Goal: Transaction & Acquisition: Purchase product/service

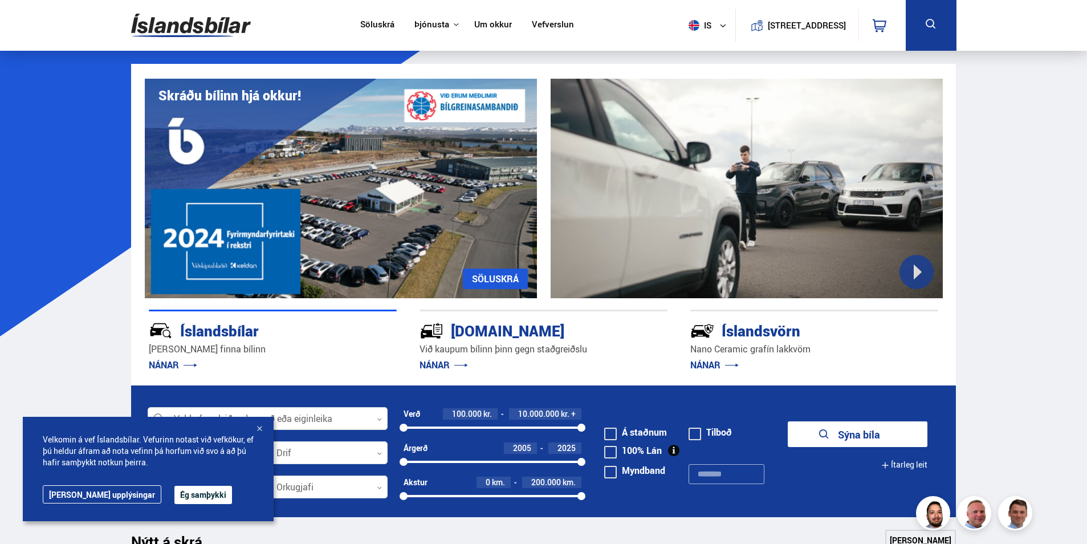
scroll to position [285, 0]
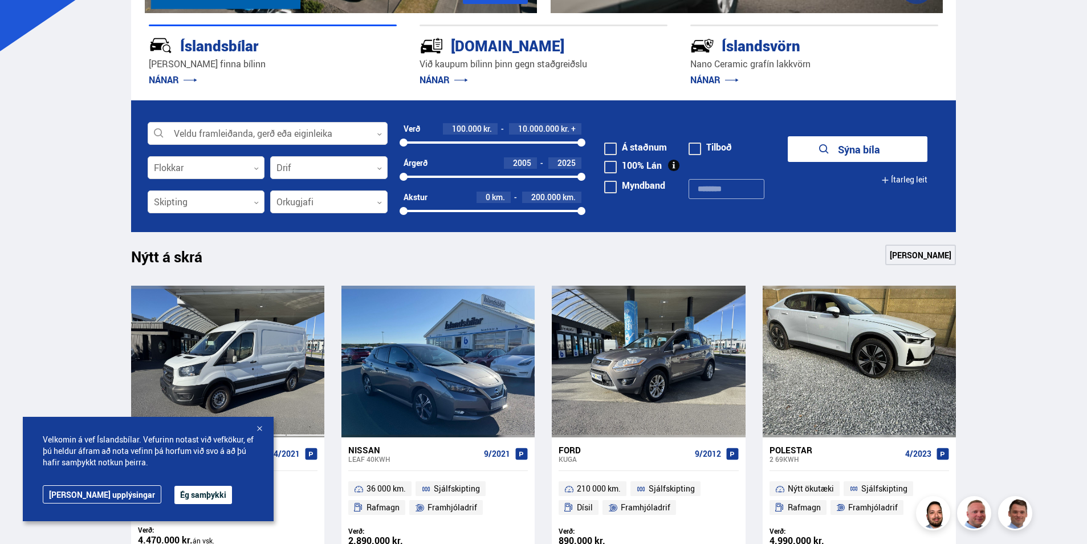
drag, startPoint x: 259, startPoint y: 427, endPoint x: 170, endPoint y: 432, distance: 89.6
click at [259, 427] on div at bounding box center [259, 428] width 11 height 11
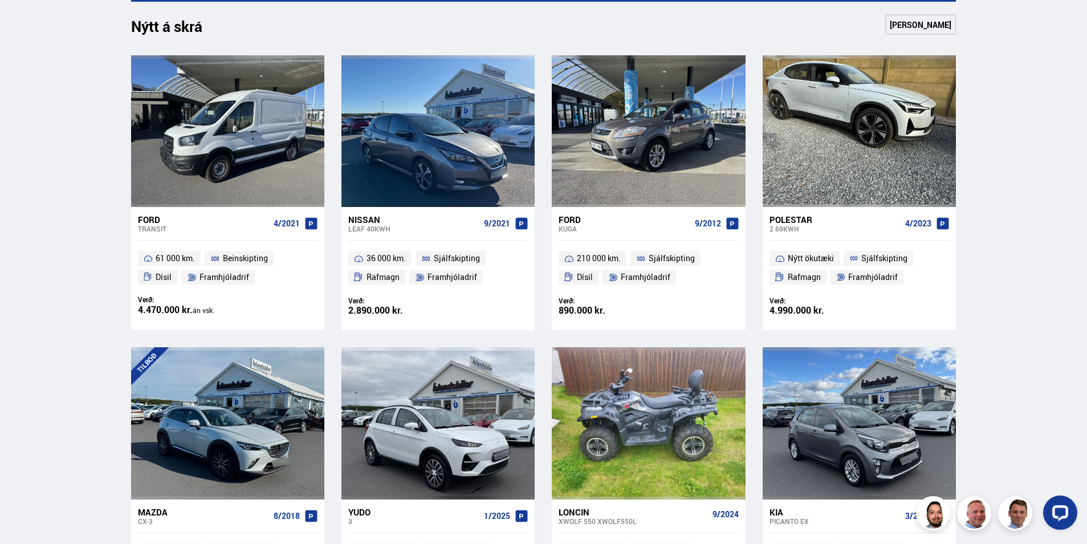
scroll to position [516, 0]
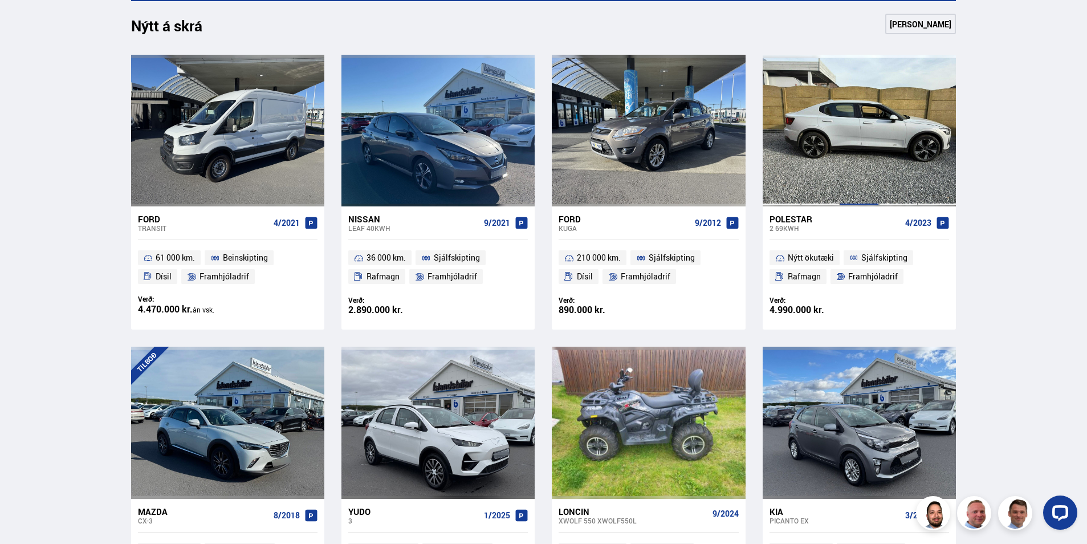
click at [866, 133] on div at bounding box center [858, 131] width 39 height 152
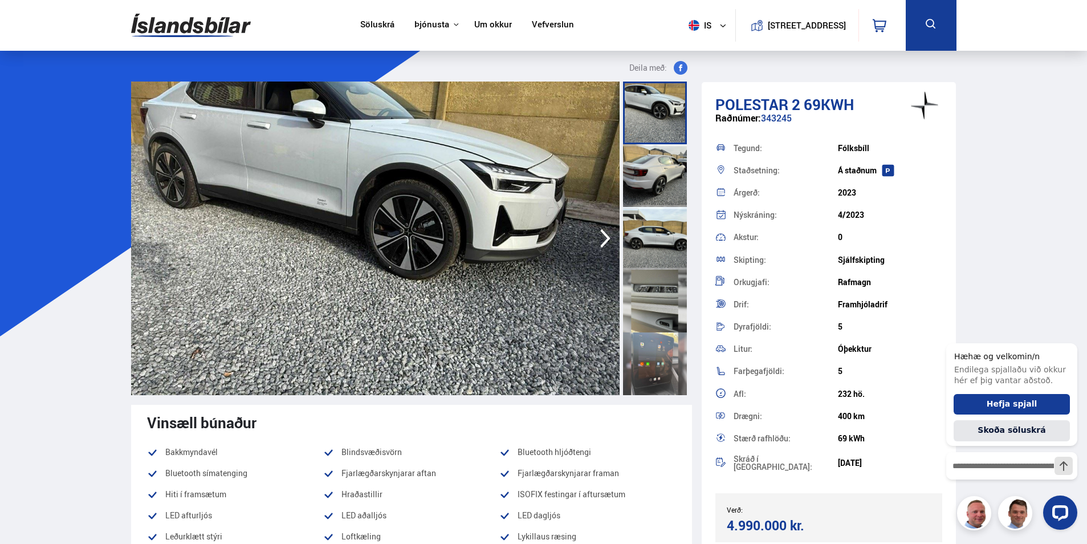
click at [603, 246] on icon "button" at bounding box center [605, 237] width 23 height 27
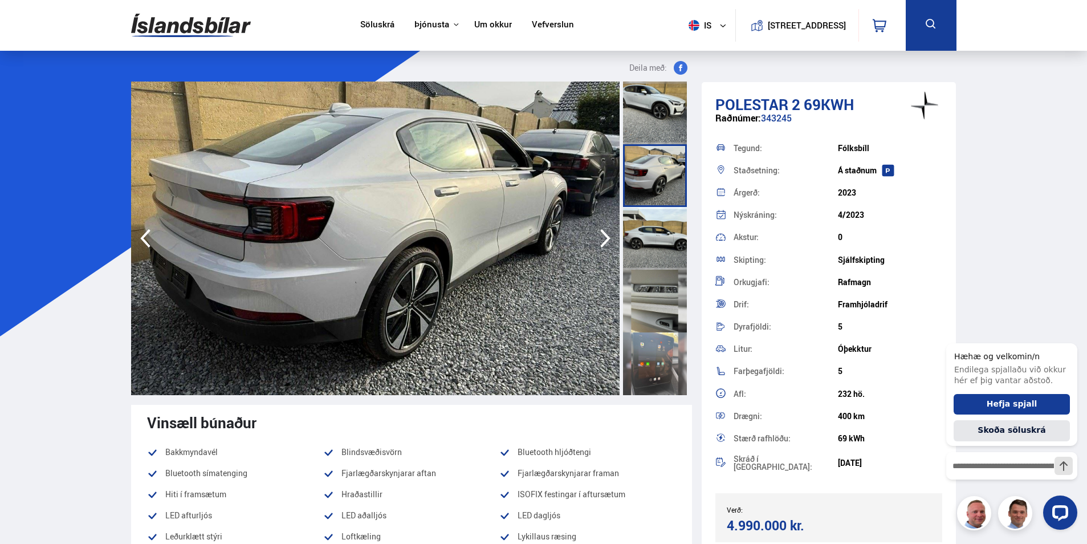
click at [654, 250] on div at bounding box center [655, 238] width 64 height 63
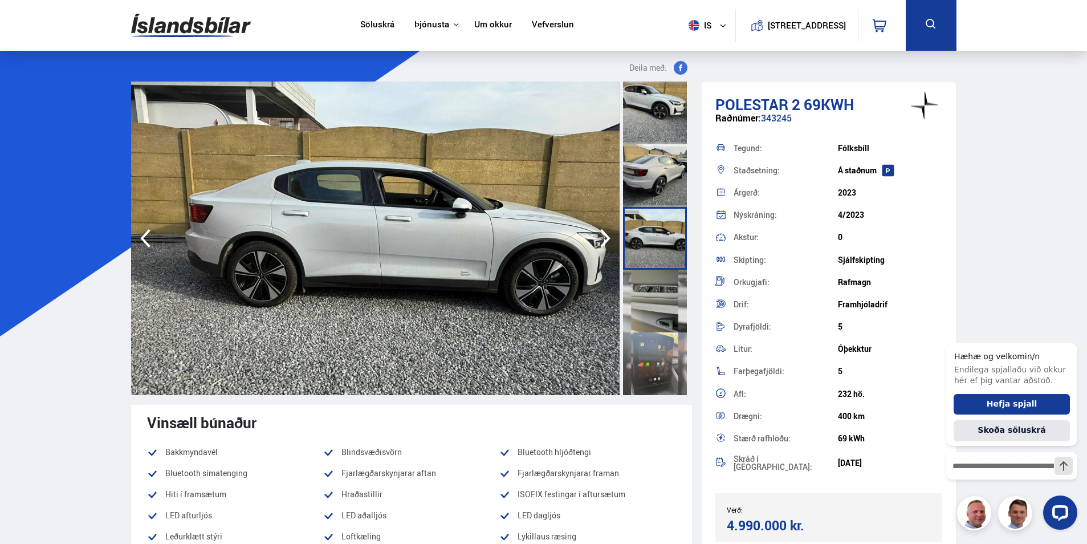
click at [652, 295] on div at bounding box center [655, 301] width 64 height 63
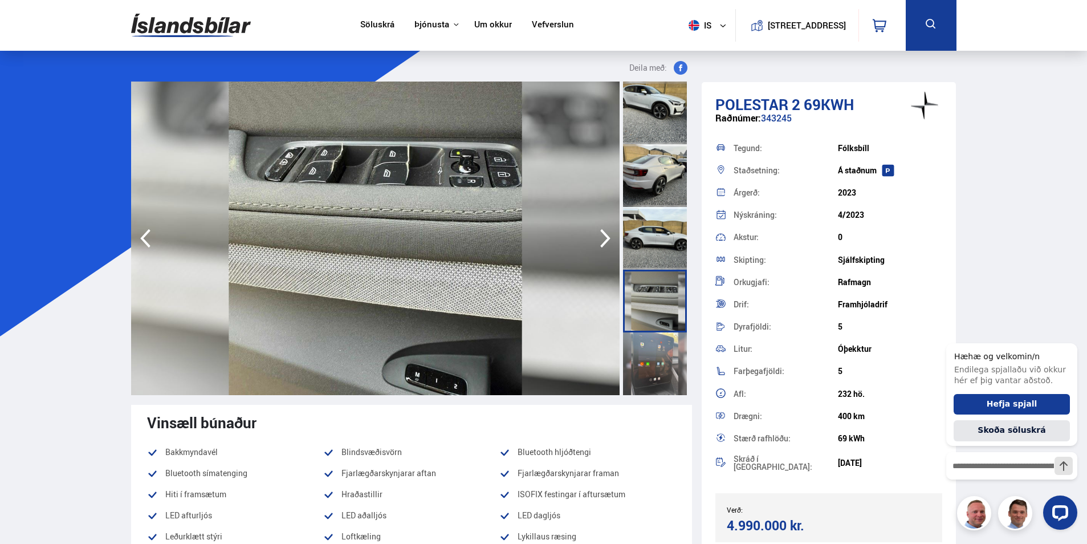
click at [651, 323] on div at bounding box center [655, 301] width 64 height 63
click at [651, 340] on div at bounding box center [655, 363] width 64 height 63
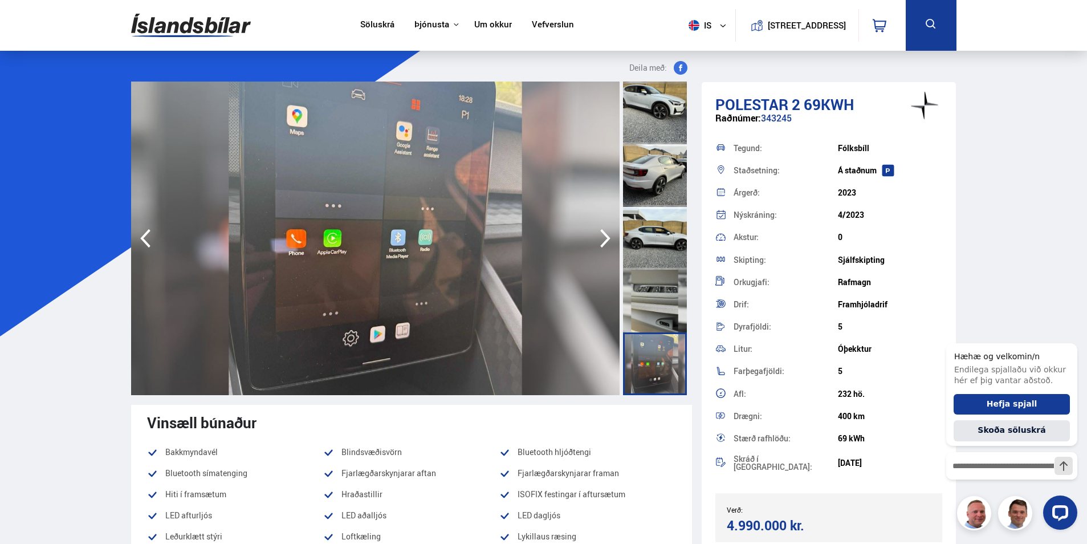
click at [602, 240] on icon "button" at bounding box center [605, 237] width 23 height 27
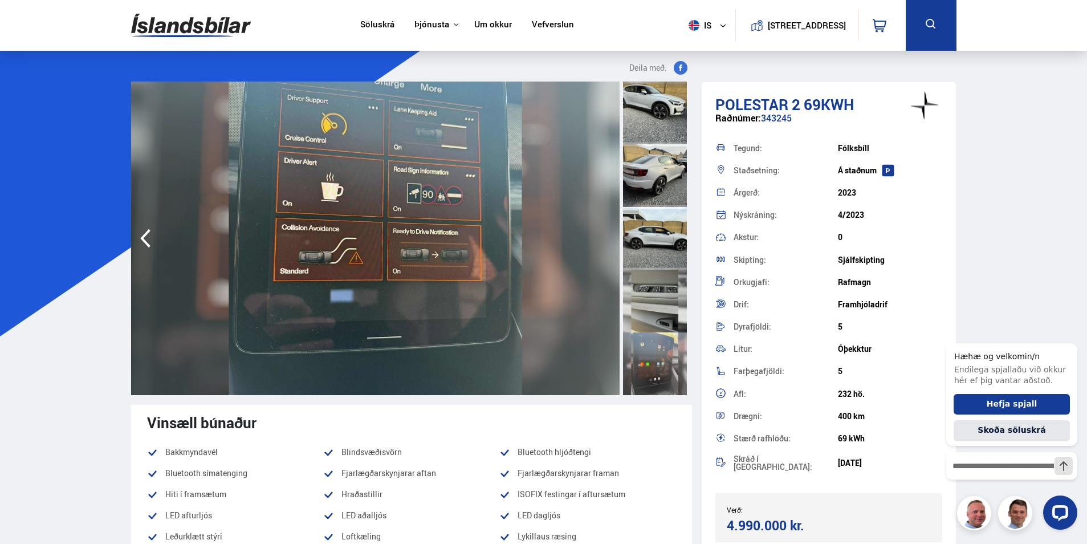
click at [602, 240] on img at bounding box center [375, 237] width 488 height 313
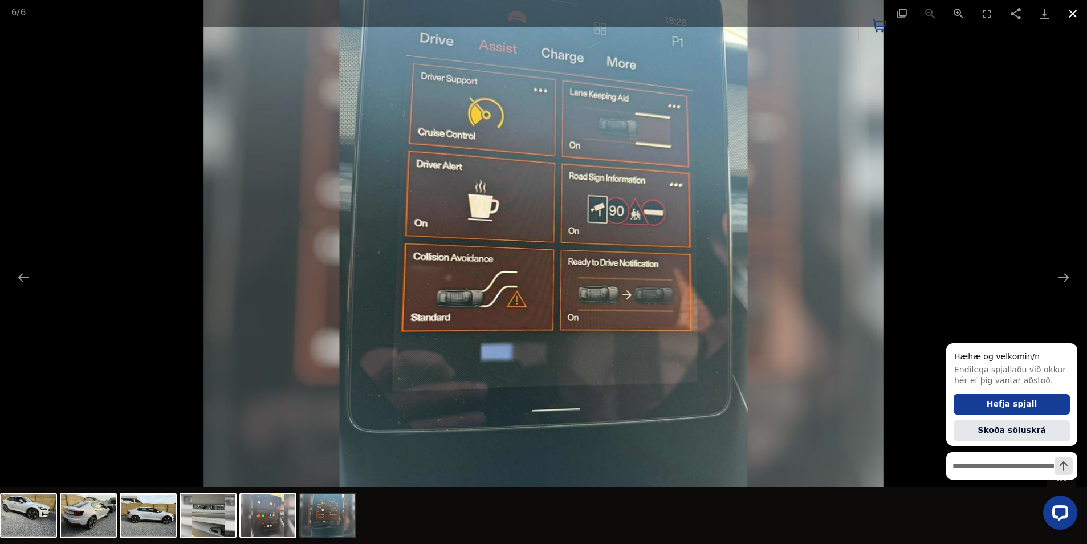
click at [1074, 14] on button "Close gallery" at bounding box center [1072, 13] width 28 height 27
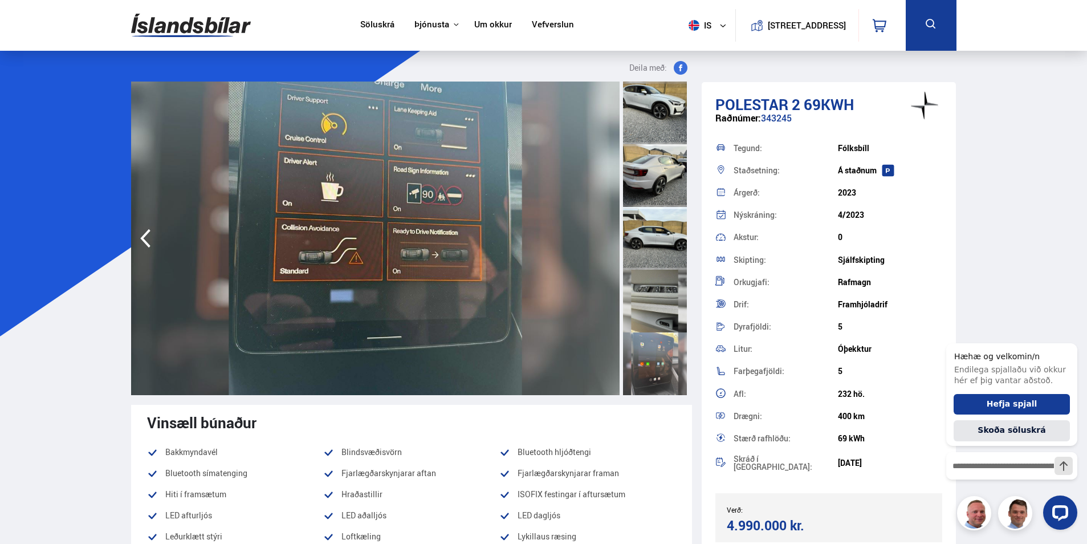
click at [481, 24] on link "Um okkur" at bounding box center [493, 25] width 38 height 12
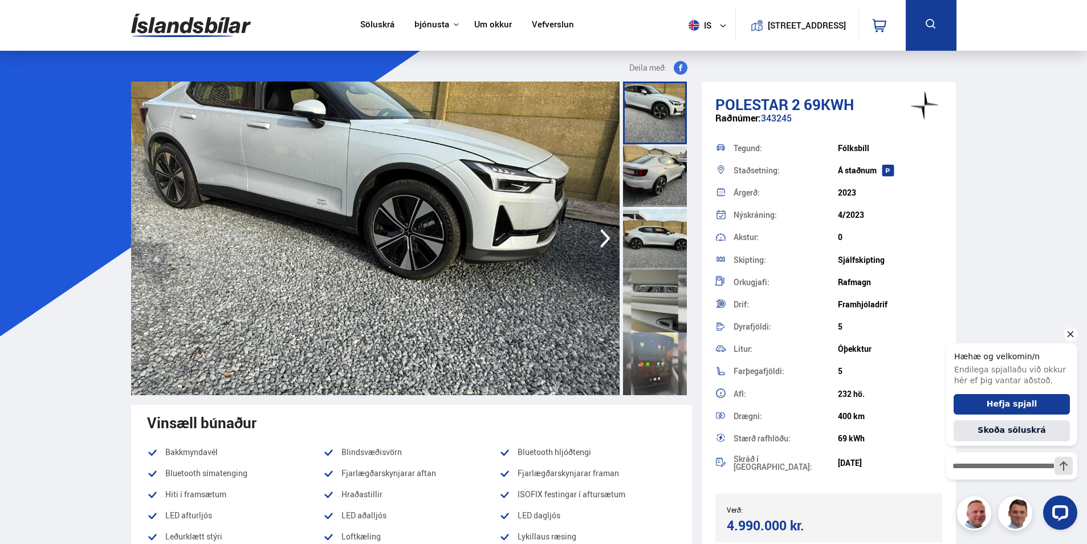
click at [1068, 335] on icon "Hide greeting" at bounding box center [1070, 334] width 6 height 6
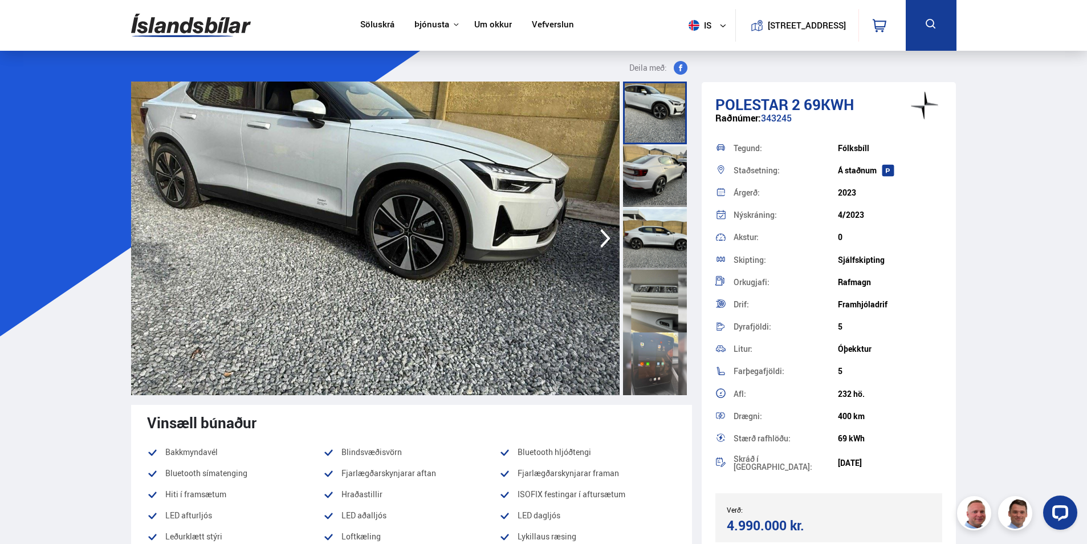
click at [609, 243] on icon "button" at bounding box center [605, 237] width 23 height 27
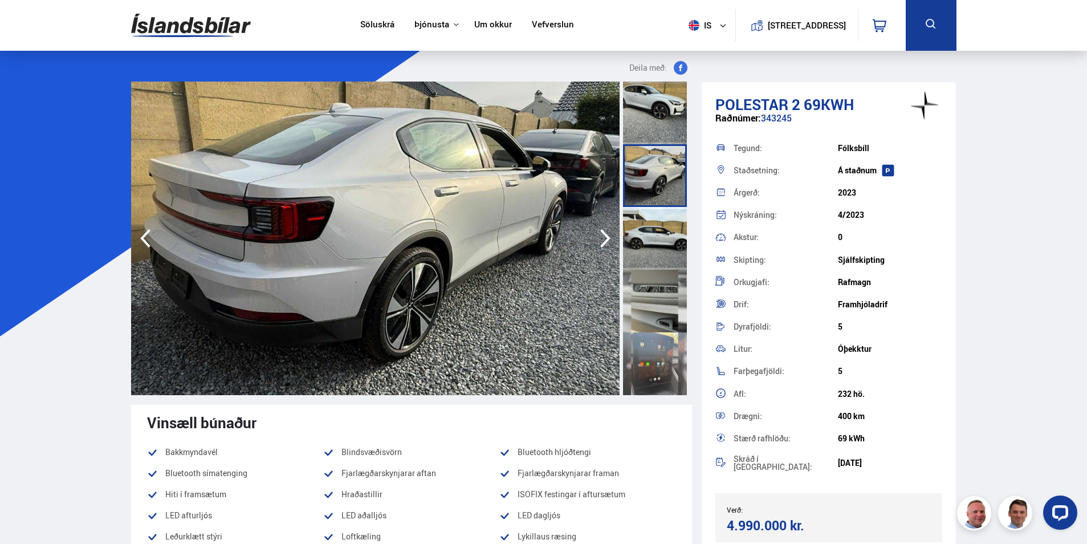
click at [604, 242] on icon "button" at bounding box center [605, 238] width 10 height 19
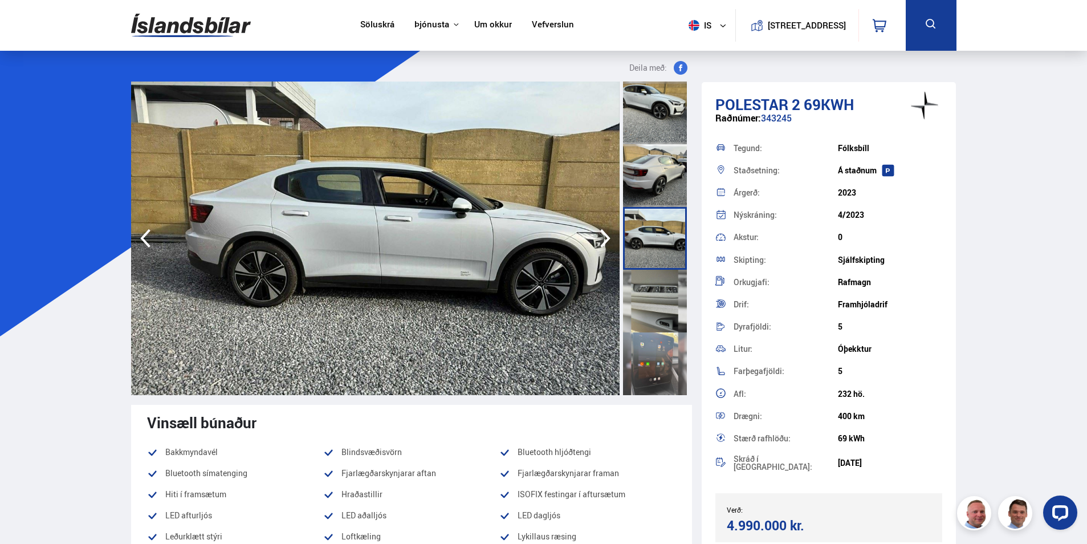
click at [604, 242] on icon "button" at bounding box center [605, 238] width 10 height 19
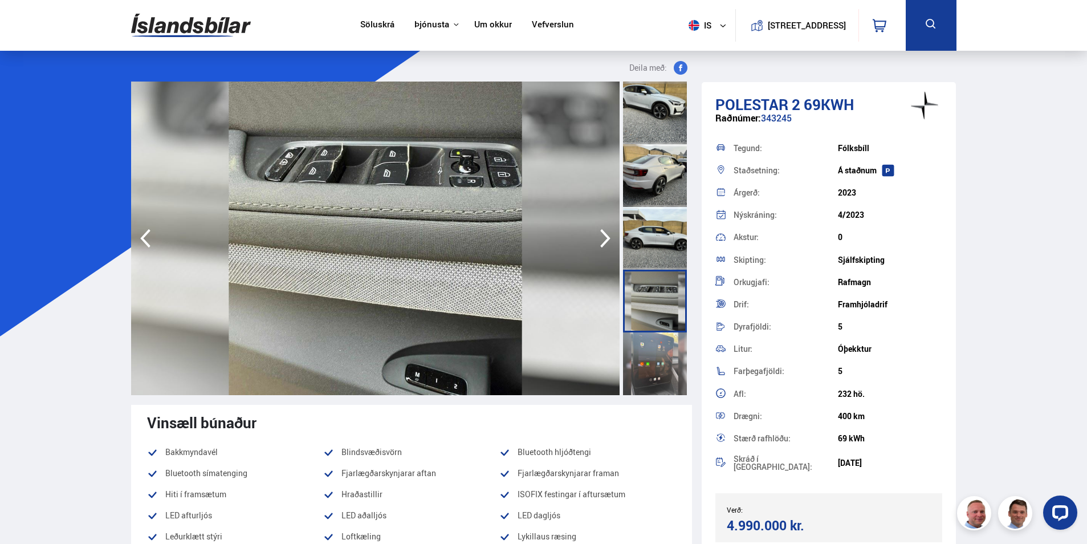
click at [605, 238] on icon "button" at bounding box center [605, 237] width 23 height 27
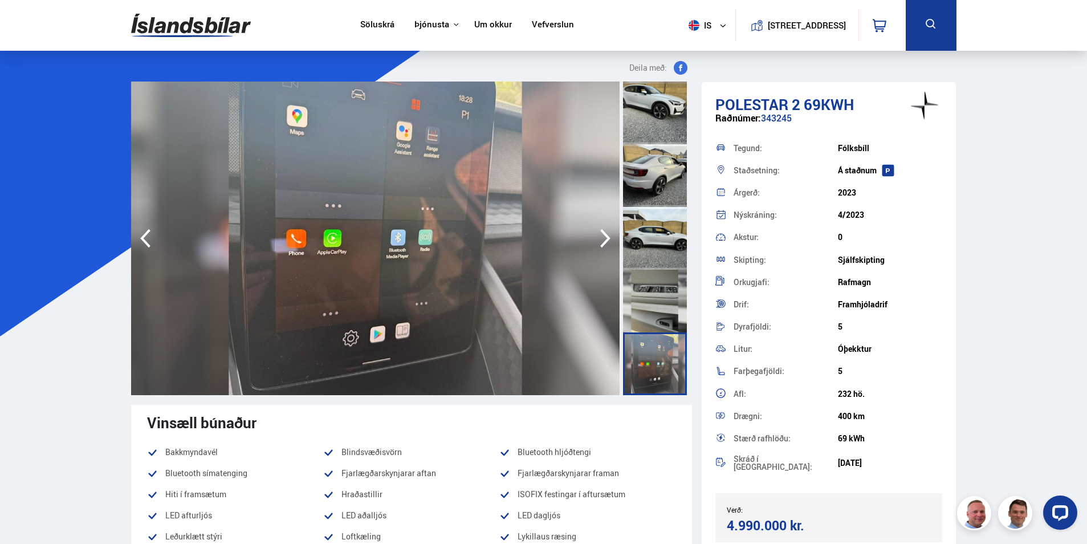
click at [605, 238] on icon "button" at bounding box center [605, 237] width 23 height 27
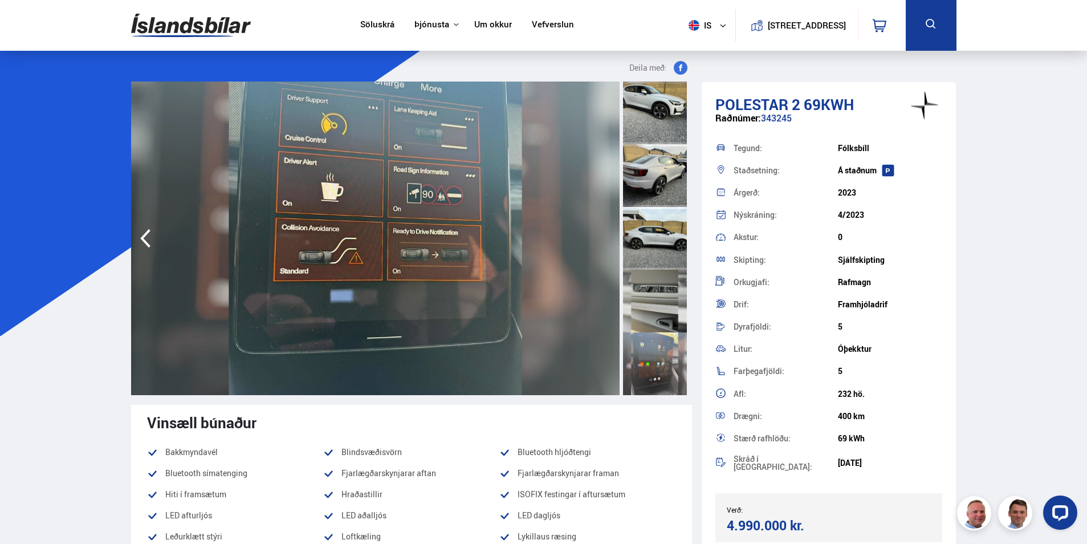
click at [604, 237] on img at bounding box center [375, 237] width 488 height 313
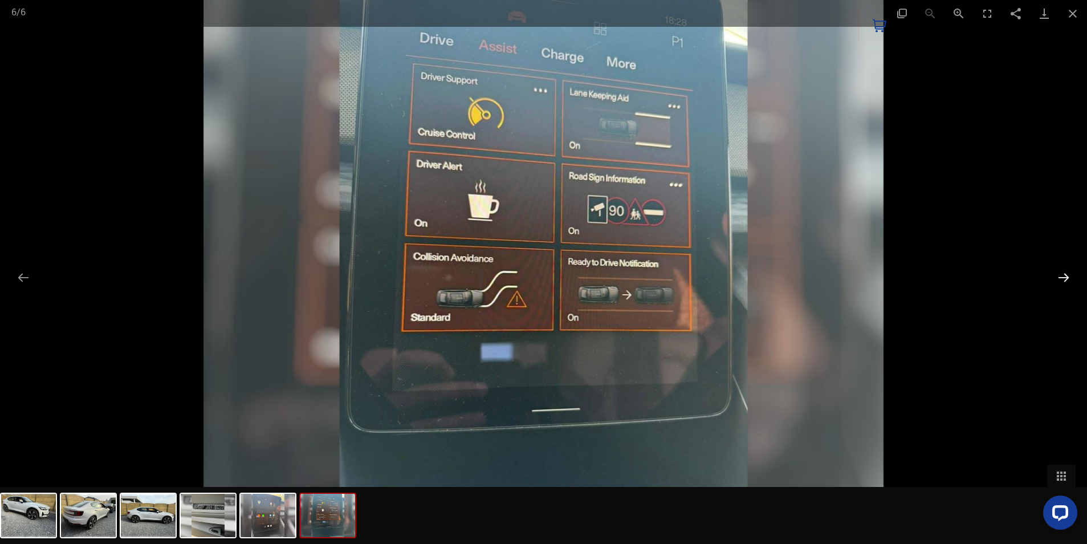
click at [1069, 282] on button "Next slide" at bounding box center [1063, 277] width 24 height 22
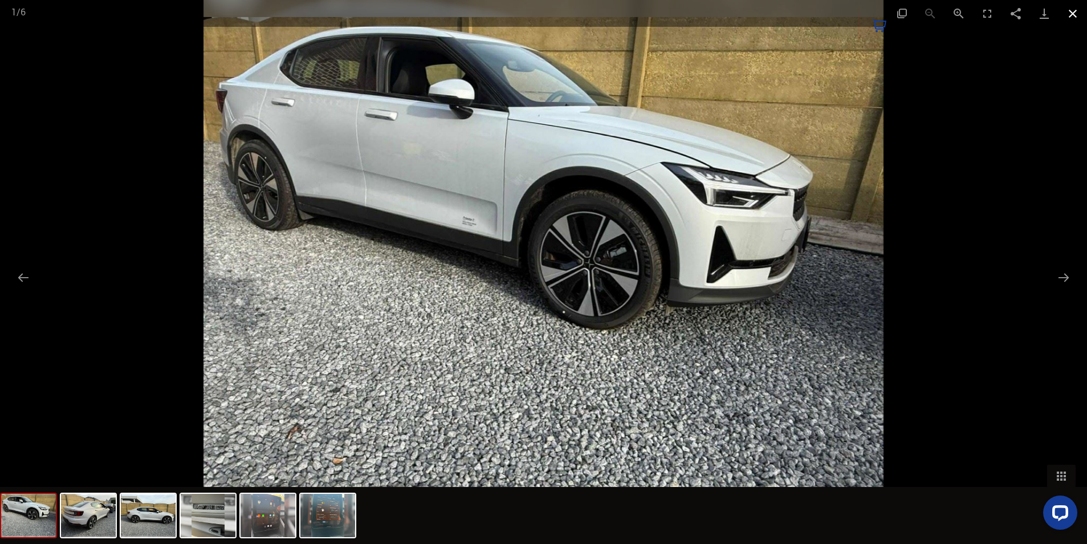
click at [1072, 11] on button "Close gallery" at bounding box center [1072, 13] width 28 height 27
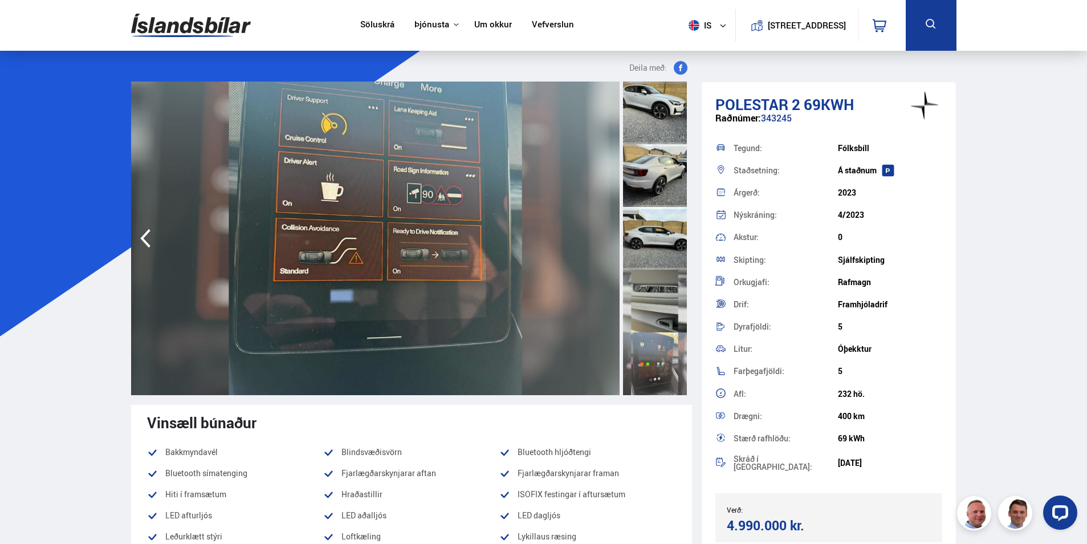
click at [197, 27] on img at bounding box center [191, 25] width 120 height 37
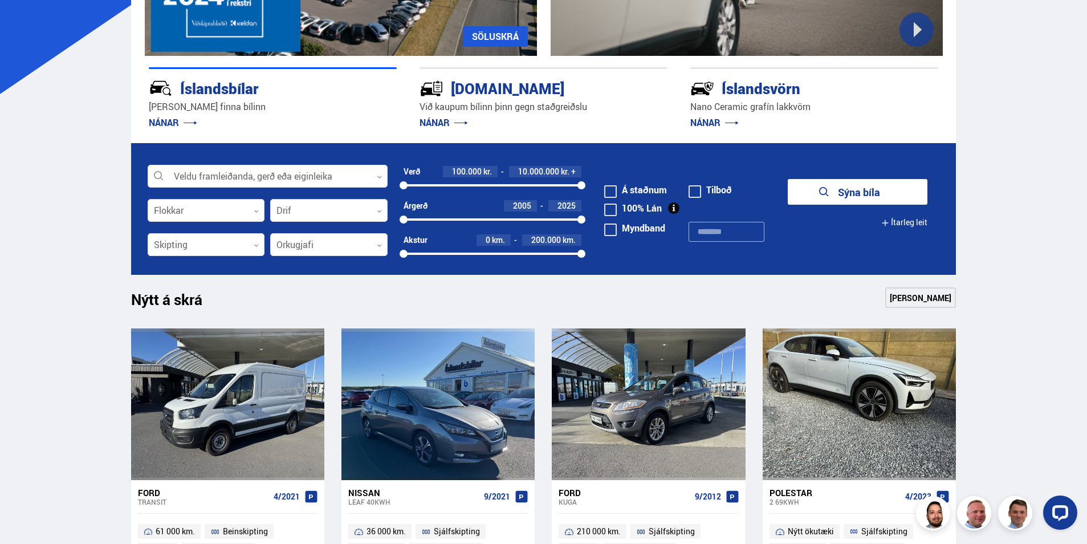
scroll to position [285, 0]
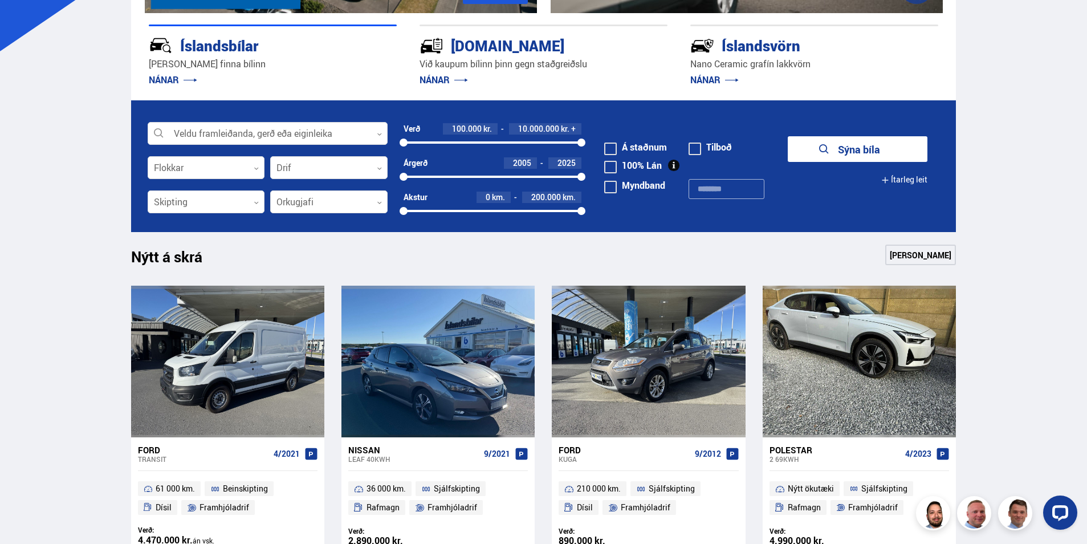
click at [613, 152] on span at bounding box center [610, 148] width 13 height 13
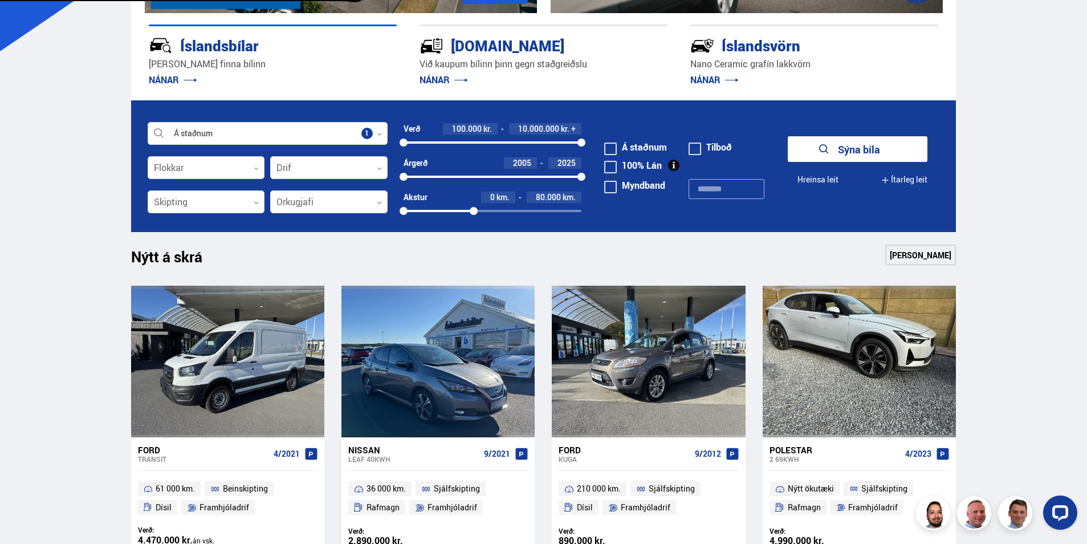
drag, startPoint x: 578, startPoint y: 211, endPoint x: 473, endPoint y: 214, distance: 104.9
click at [473, 214] on div at bounding box center [474, 211] width 8 height 8
click at [859, 140] on button "Sýna bíla" at bounding box center [857, 149] width 140 height 26
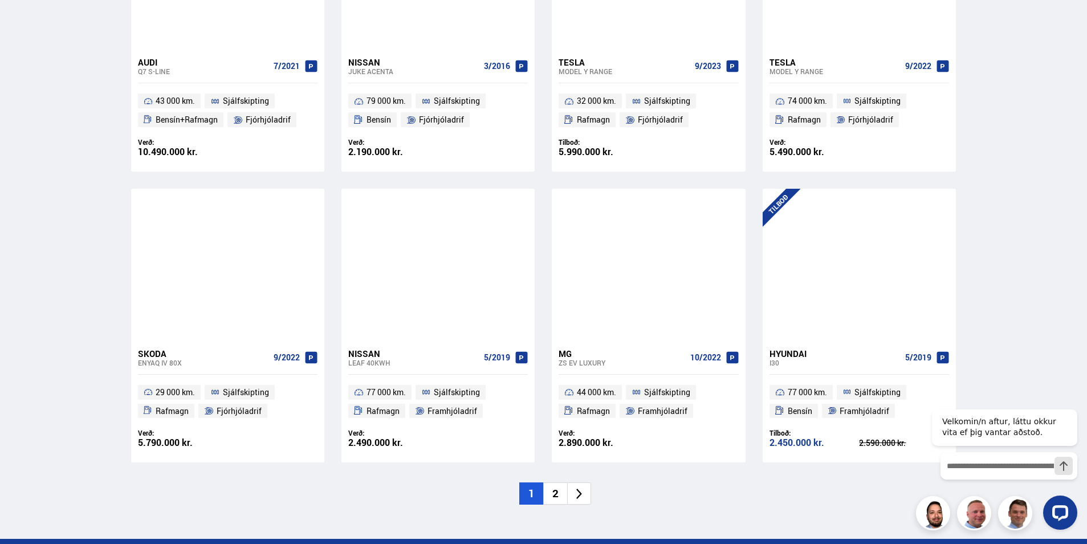
scroll to position [1538, 0]
